Goal: Task Accomplishment & Management: Manage account settings

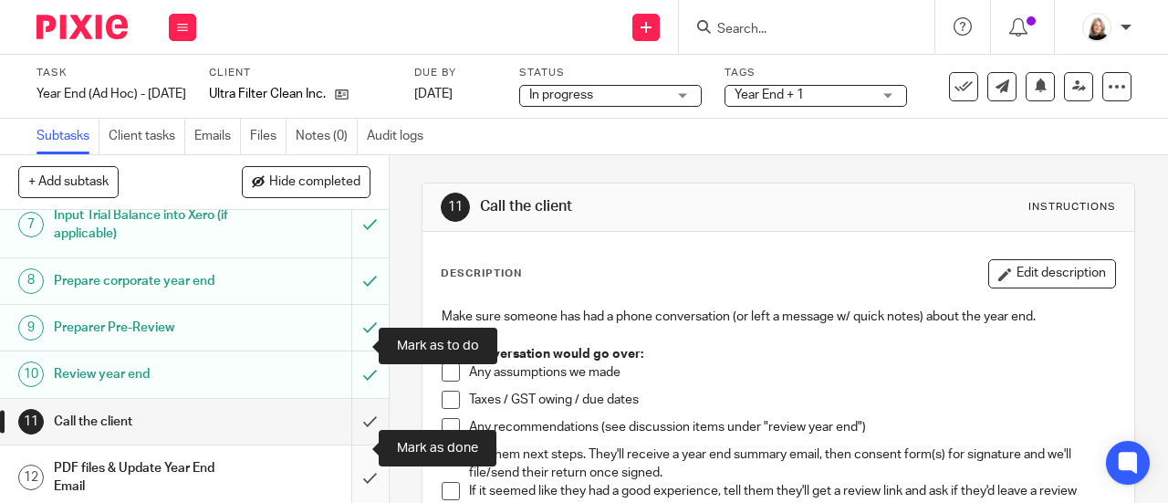
scroll to position [365, 0]
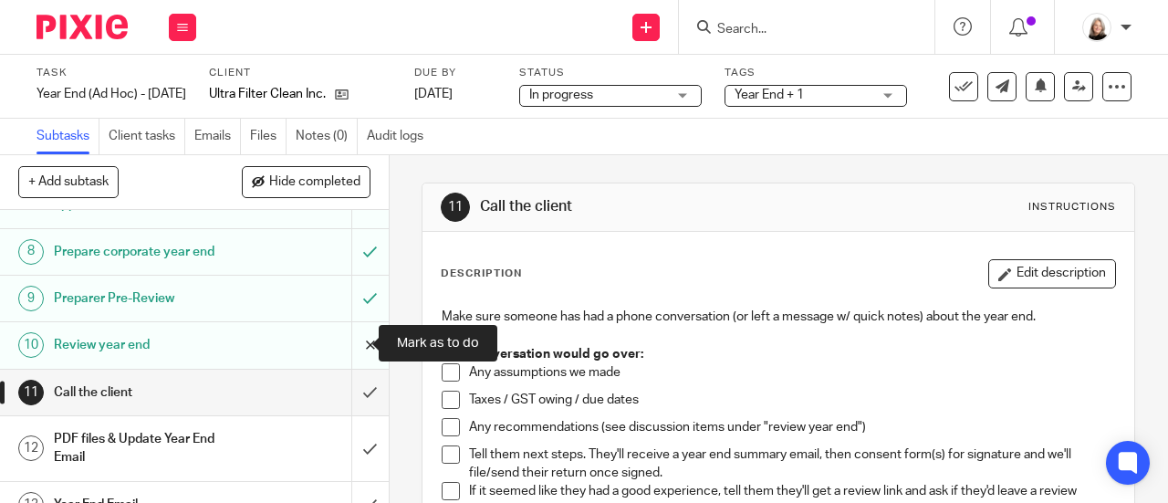
click at [352, 345] on input "submit" at bounding box center [194, 345] width 389 height 46
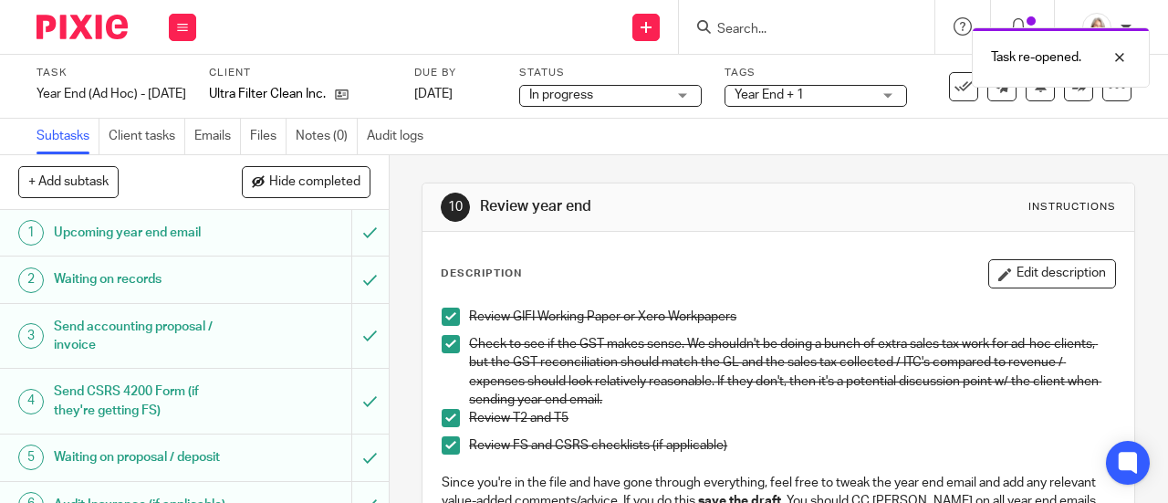
click at [447, 440] on span at bounding box center [451, 445] width 18 height 18
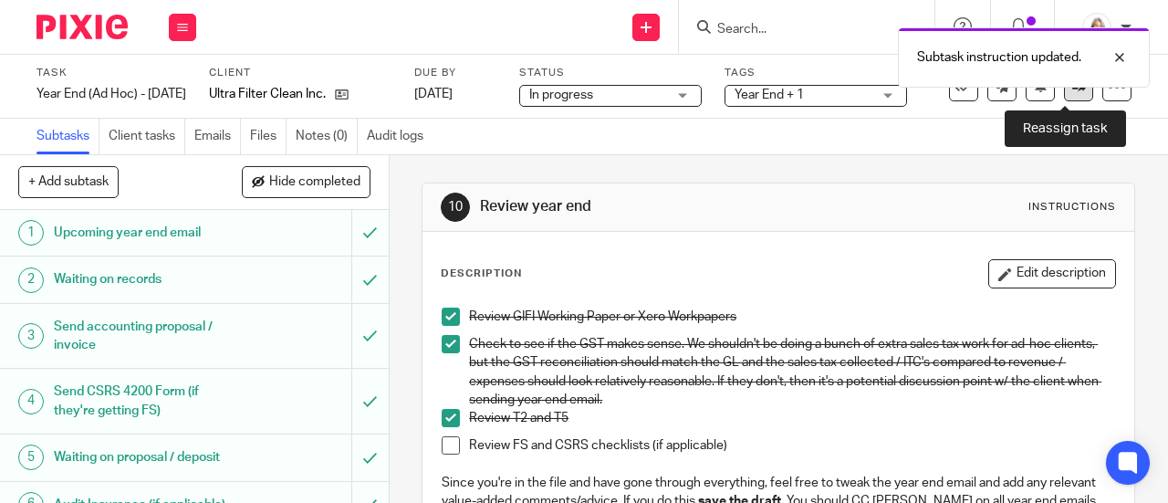
click at [1064, 98] on link at bounding box center [1078, 86] width 29 height 29
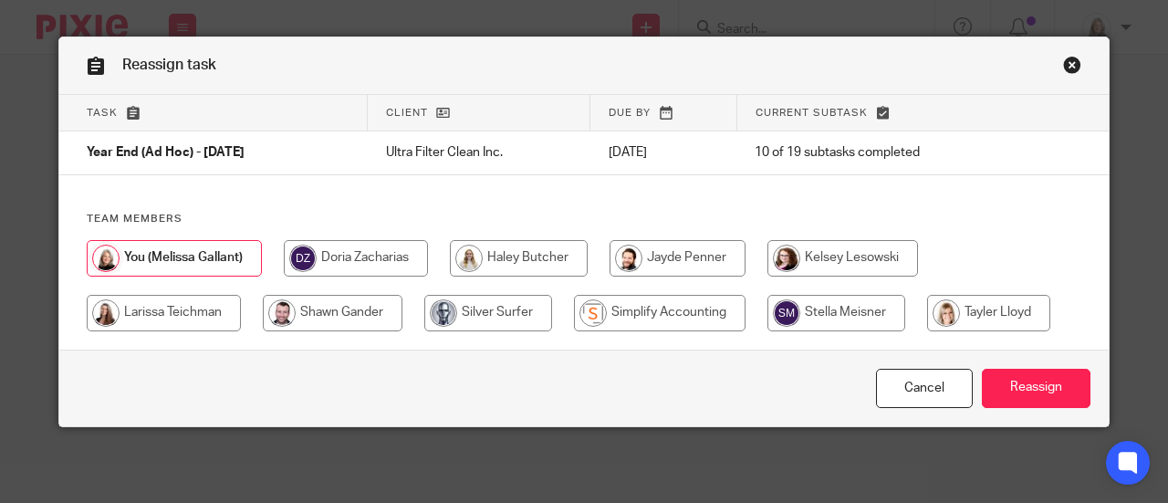
click at [332, 315] on input "radio" at bounding box center [333, 313] width 140 height 36
radio input "true"
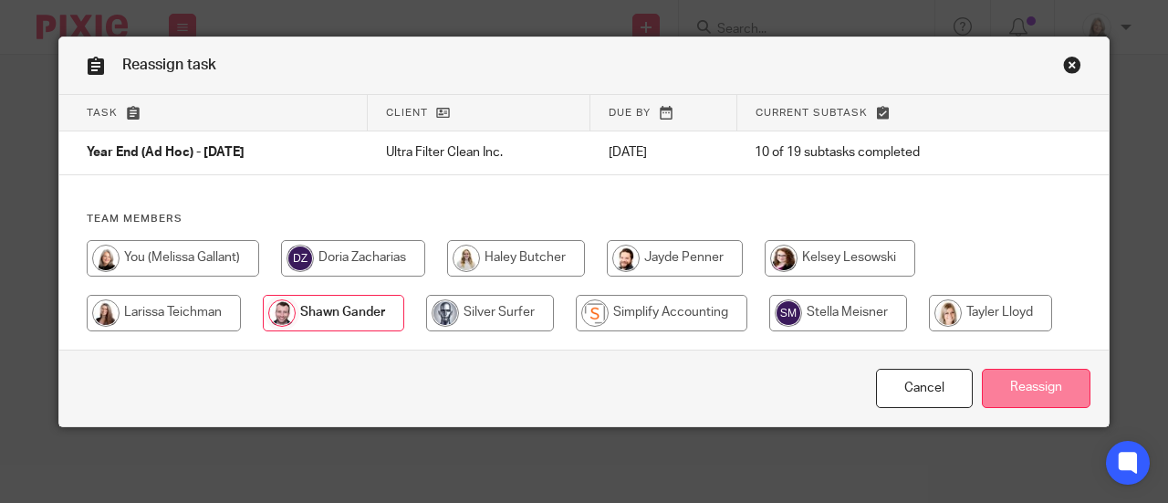
click at [998, 380] on input "Reassign" at bounding box center [1036, 388] width 109 height 39
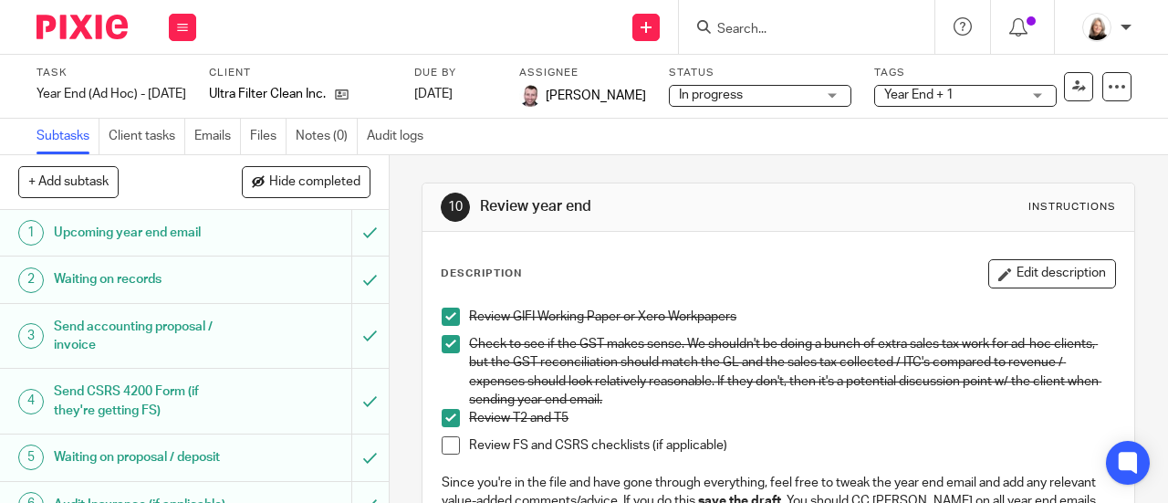
click at [112, 19] on img at bounding box center [81, 27] width 91 height 25
